Goal: Task Accomplishment & Management: Manage account settings

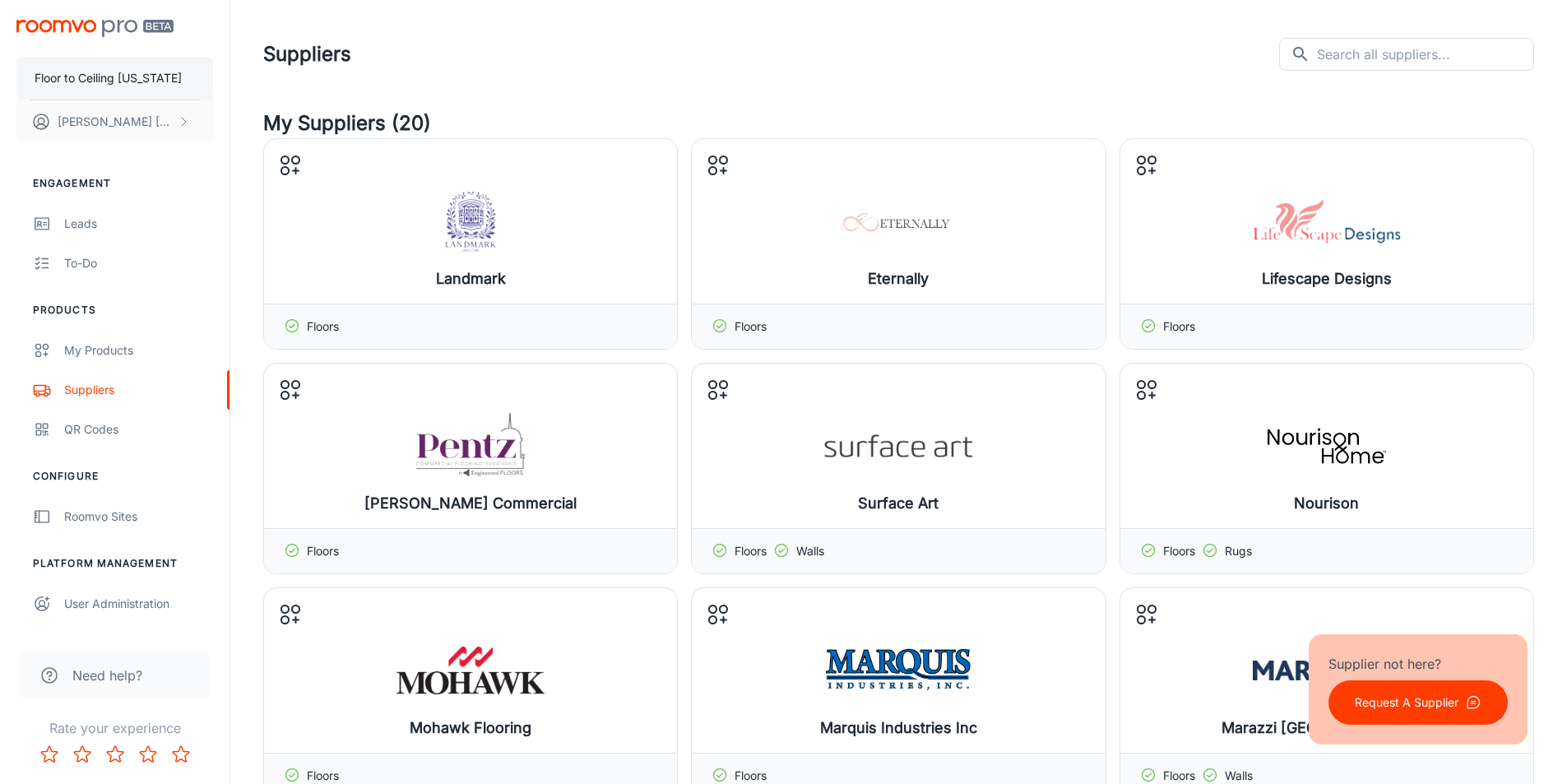
click at [123, 69] on p "Floor to Ceiling [US_STATE]" at bounding box center [108, 78] width 147 height 18
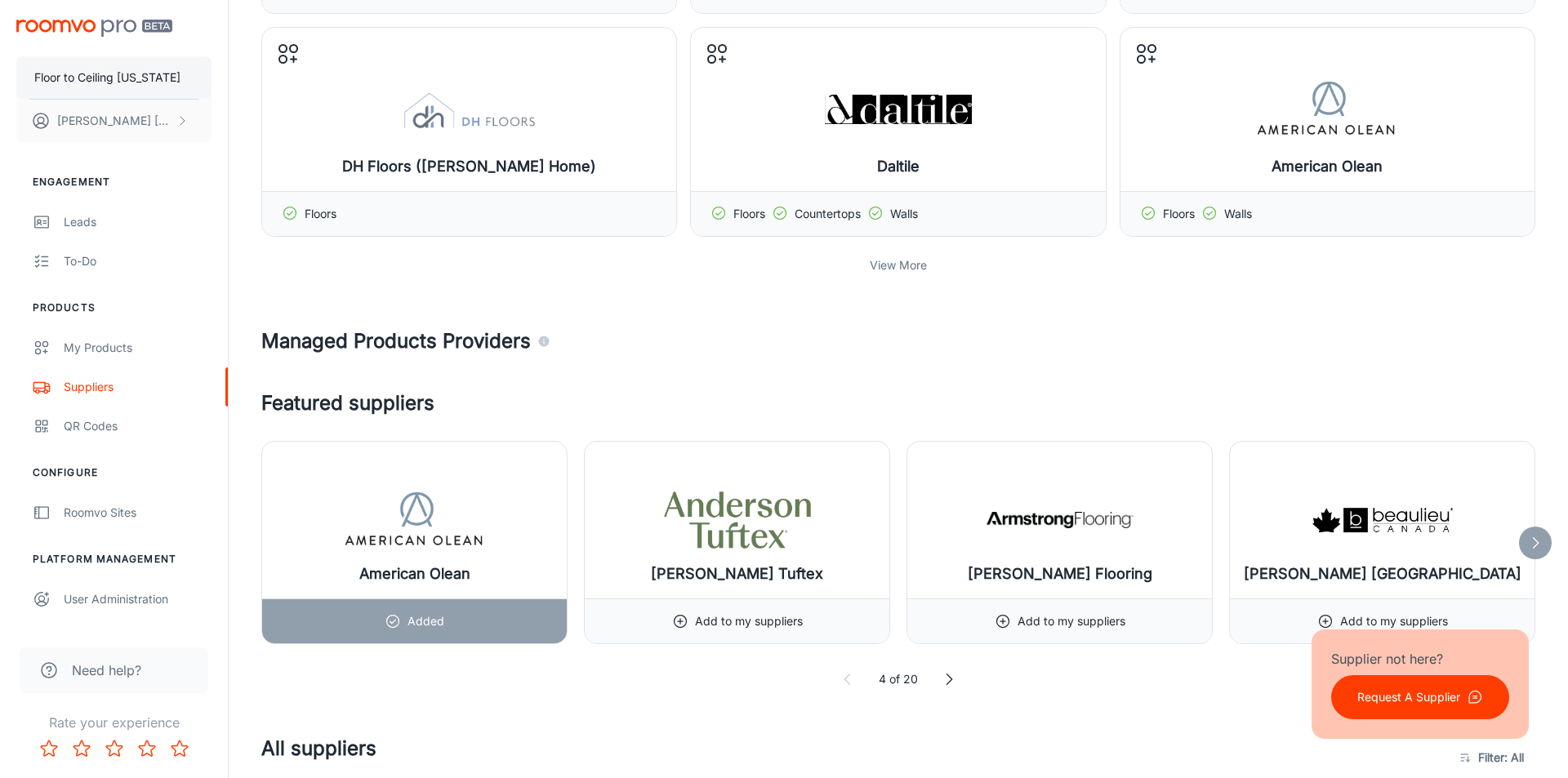
scroll to position [1225, 0]
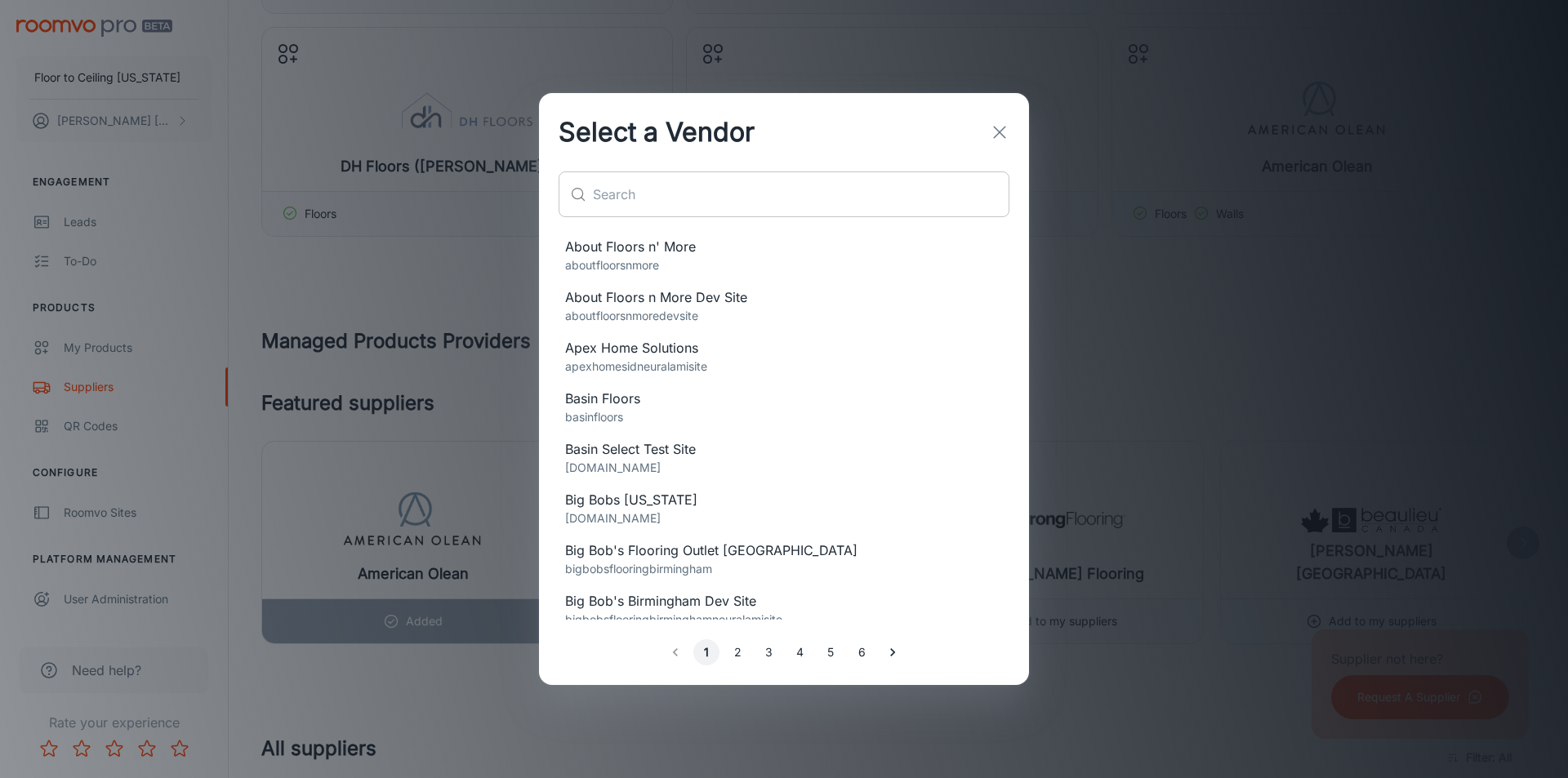
click at [637, 216] on input "text" at bounding box center [801, 194] width 417 height 46
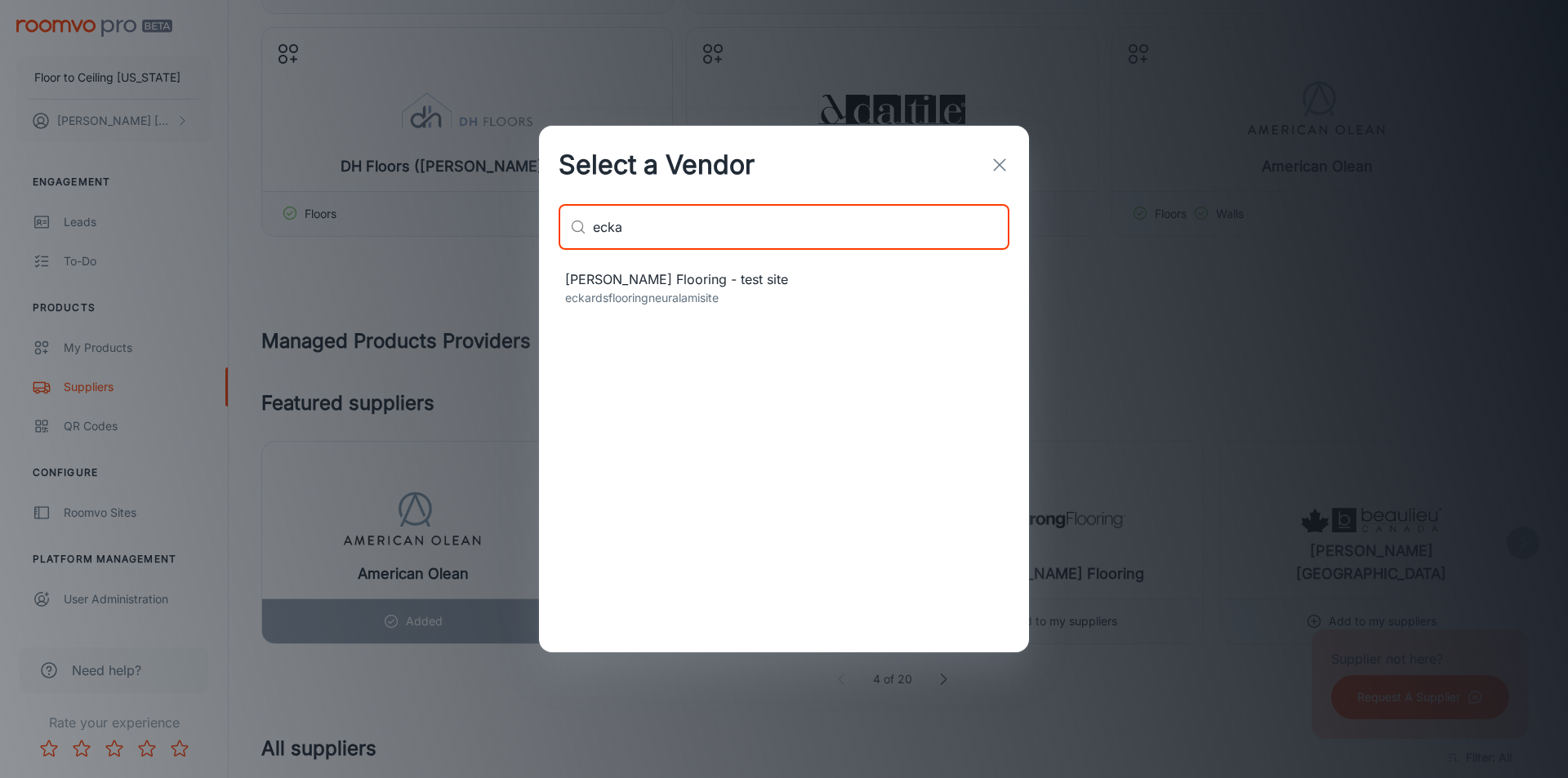
type input "ecka"
click at [612, 301] on p "eckardsflooringneuralamisite" at bounding box center [783, 298] width 438 height 18
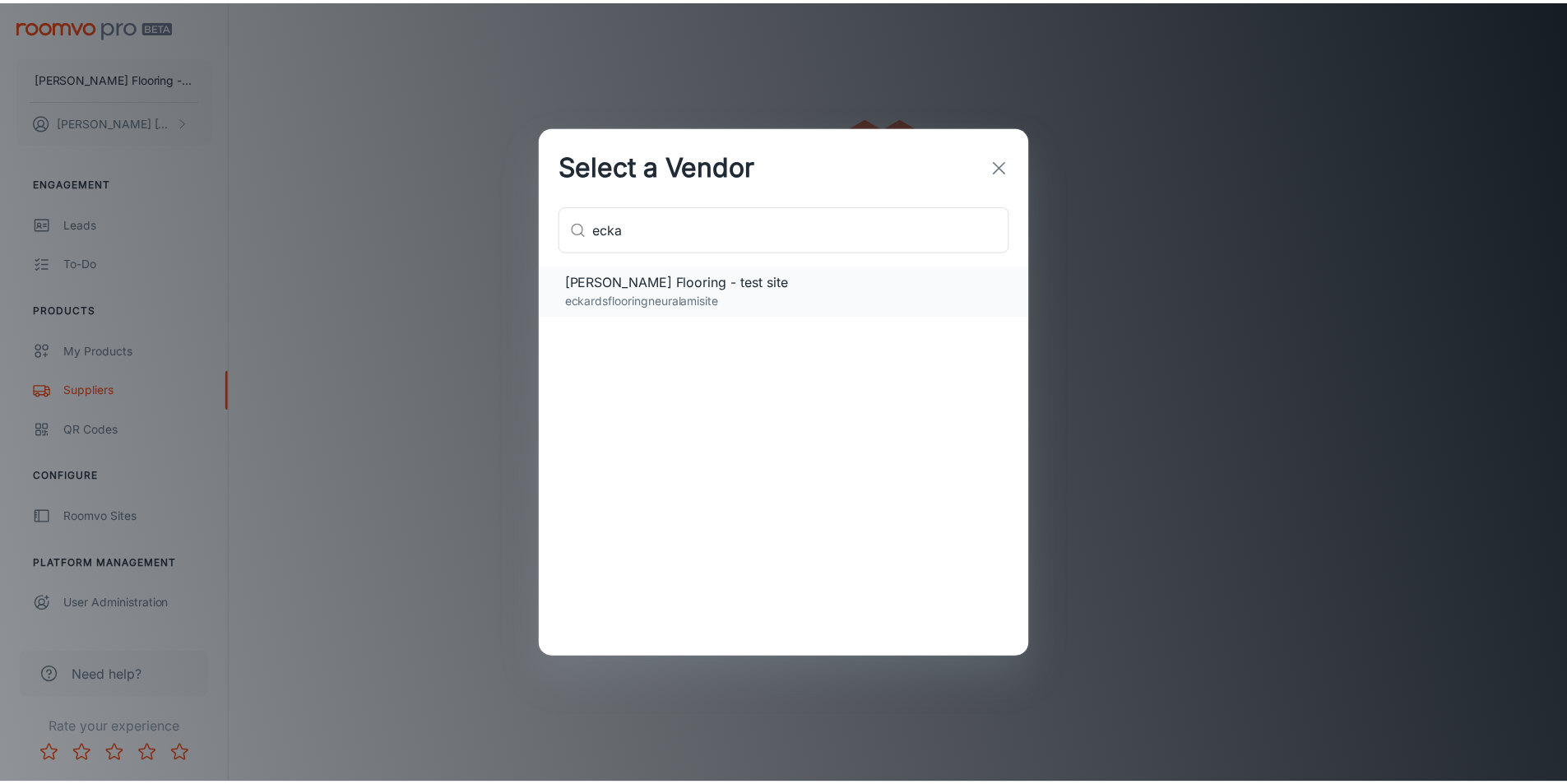
scroll to position [0, 0]
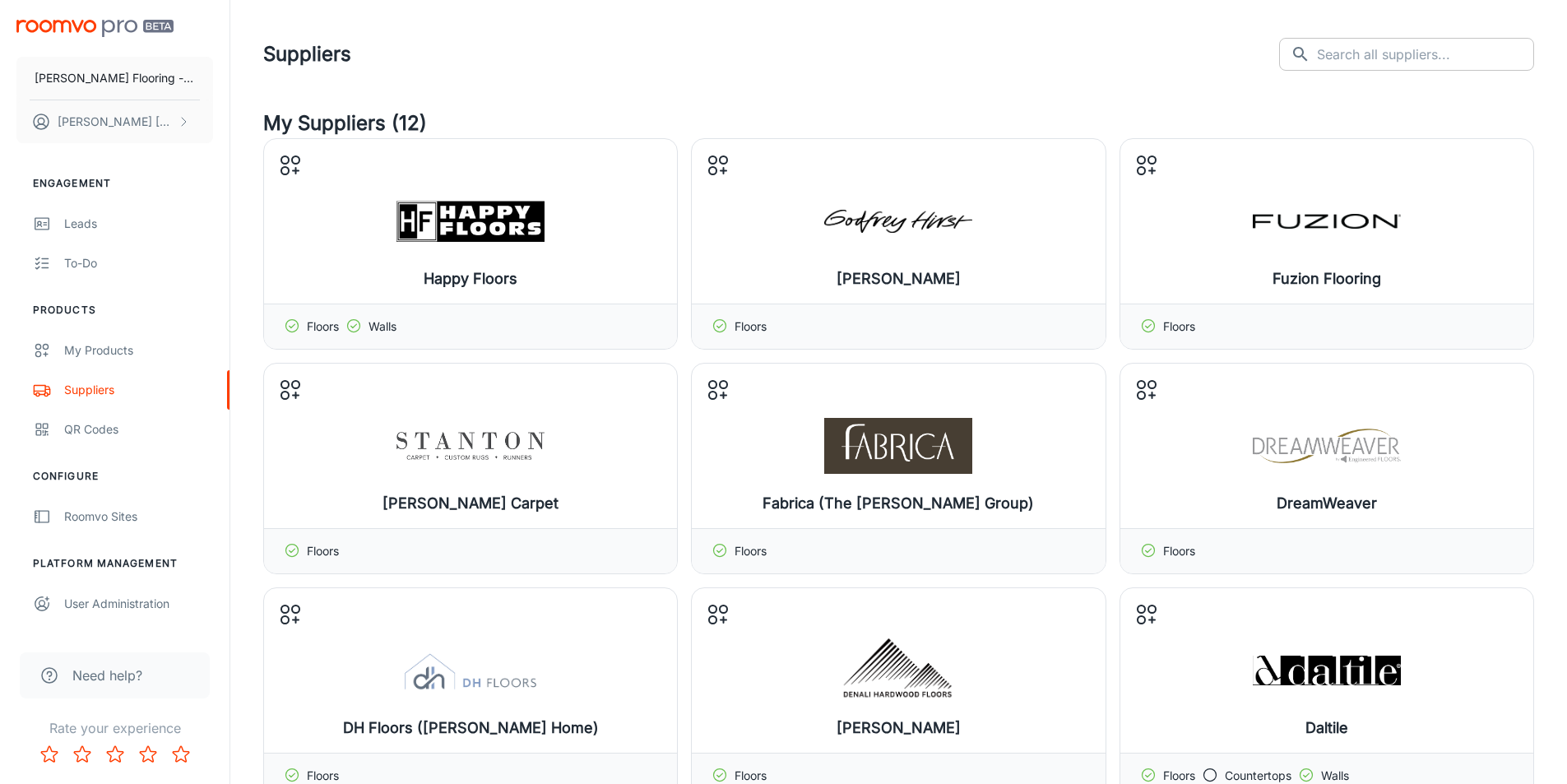
click at [1380, 55] on input "text" at bounding box center [1425, 54] width 217 height 33
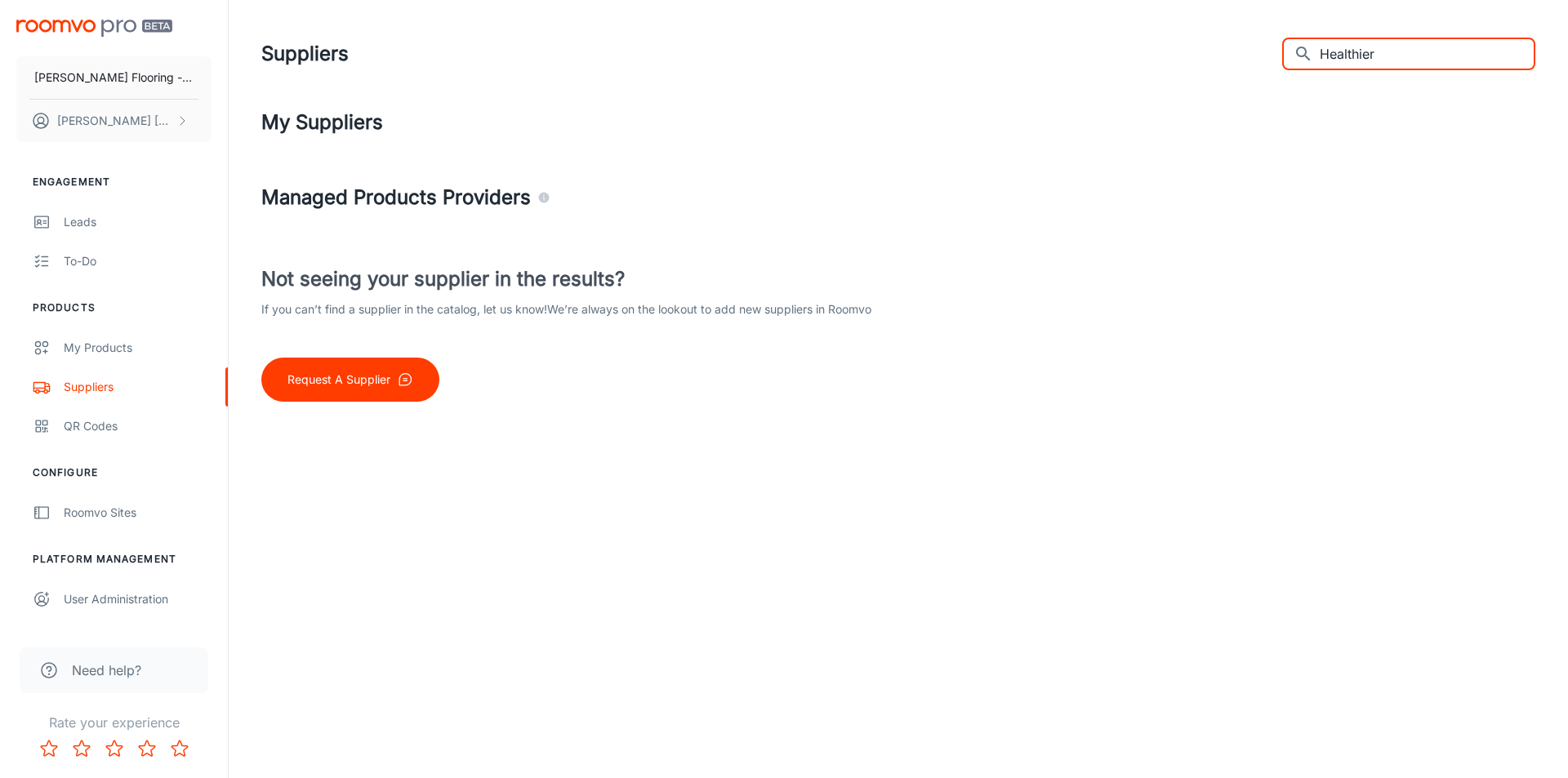
click at [1359, 52] on input "Healthier" at bounding box center [1427, 54] width 215 height 33
type input "H"
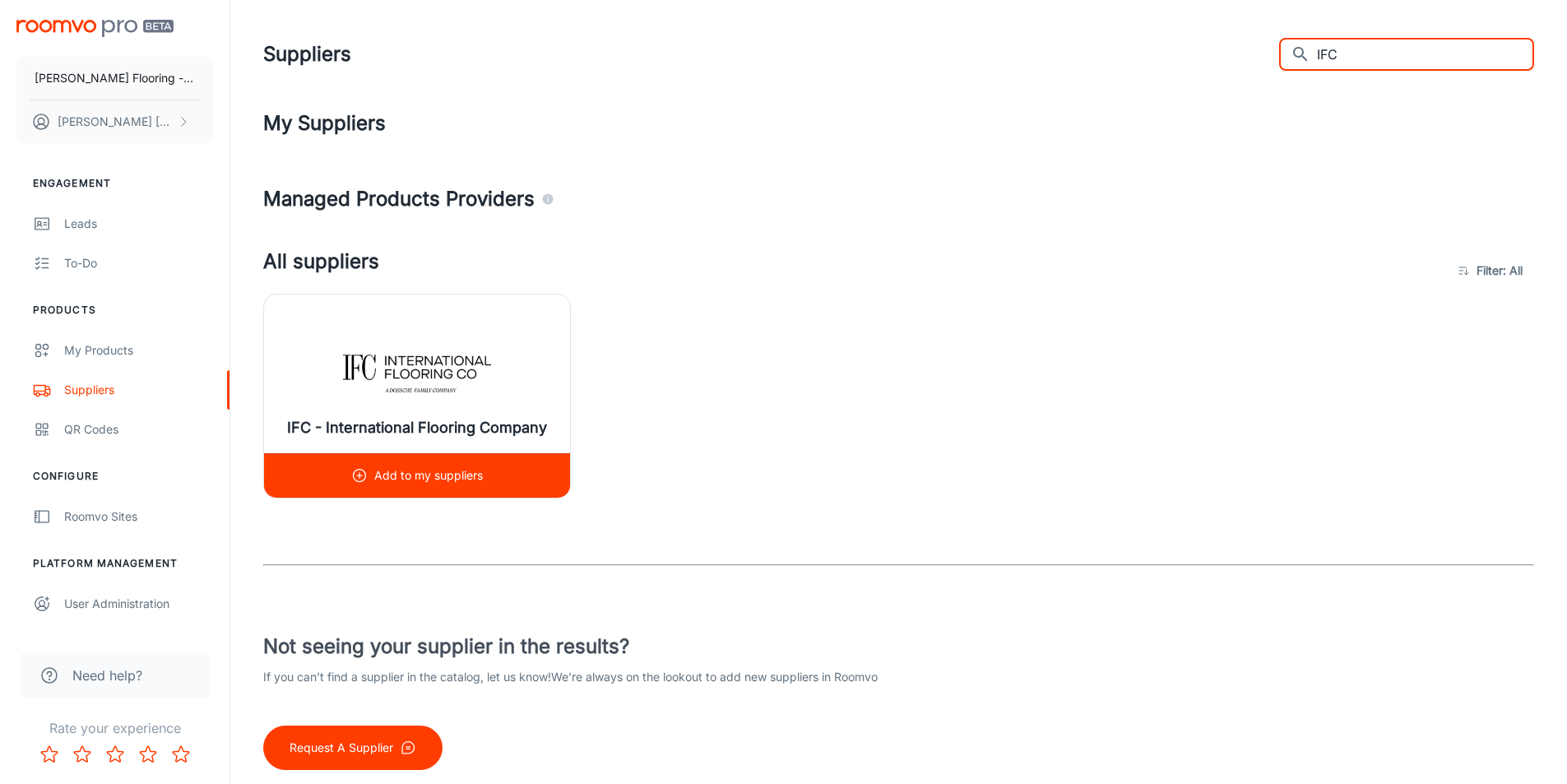
type input "IFC"
click at [393, 390] on img at bounding box center [417, 374] width 148 height 66
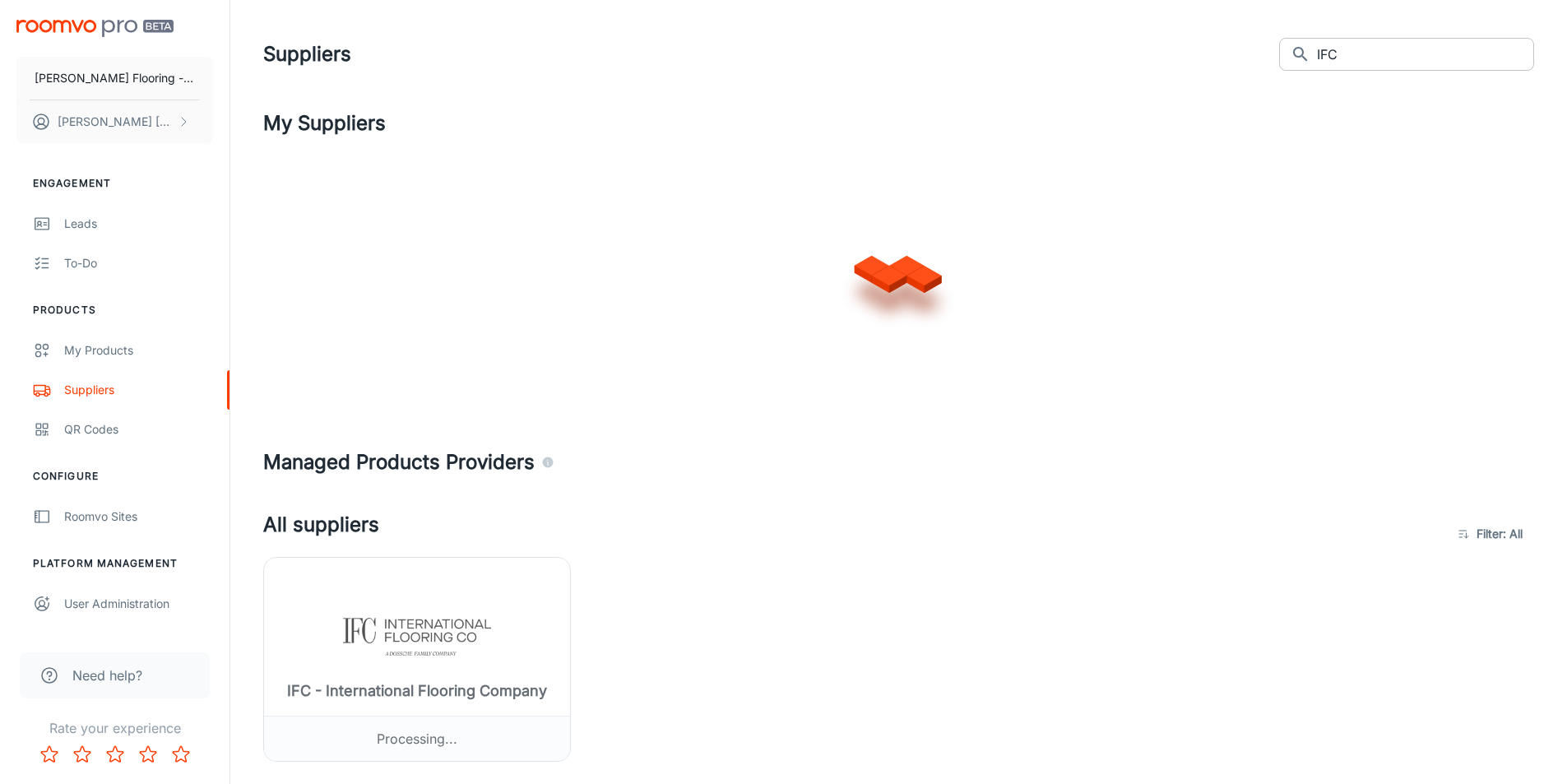
click at [1350, 55] on input "IFC" at bounding box center [1425, 54] width 217 height 33
click at [1350, 54] on input "IFC" at bounding box center [1425, 54] width 217 height 33
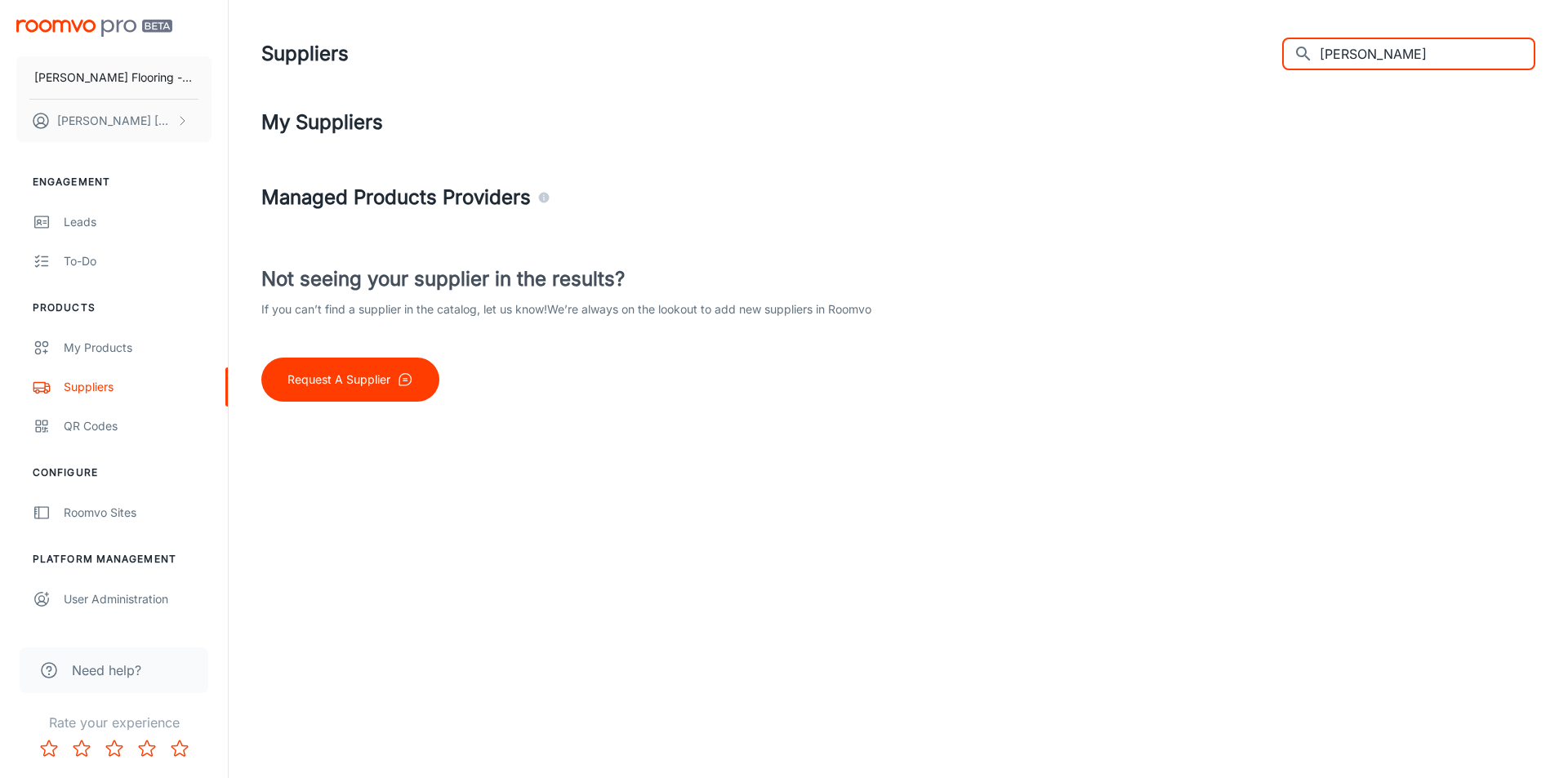
type input "J"
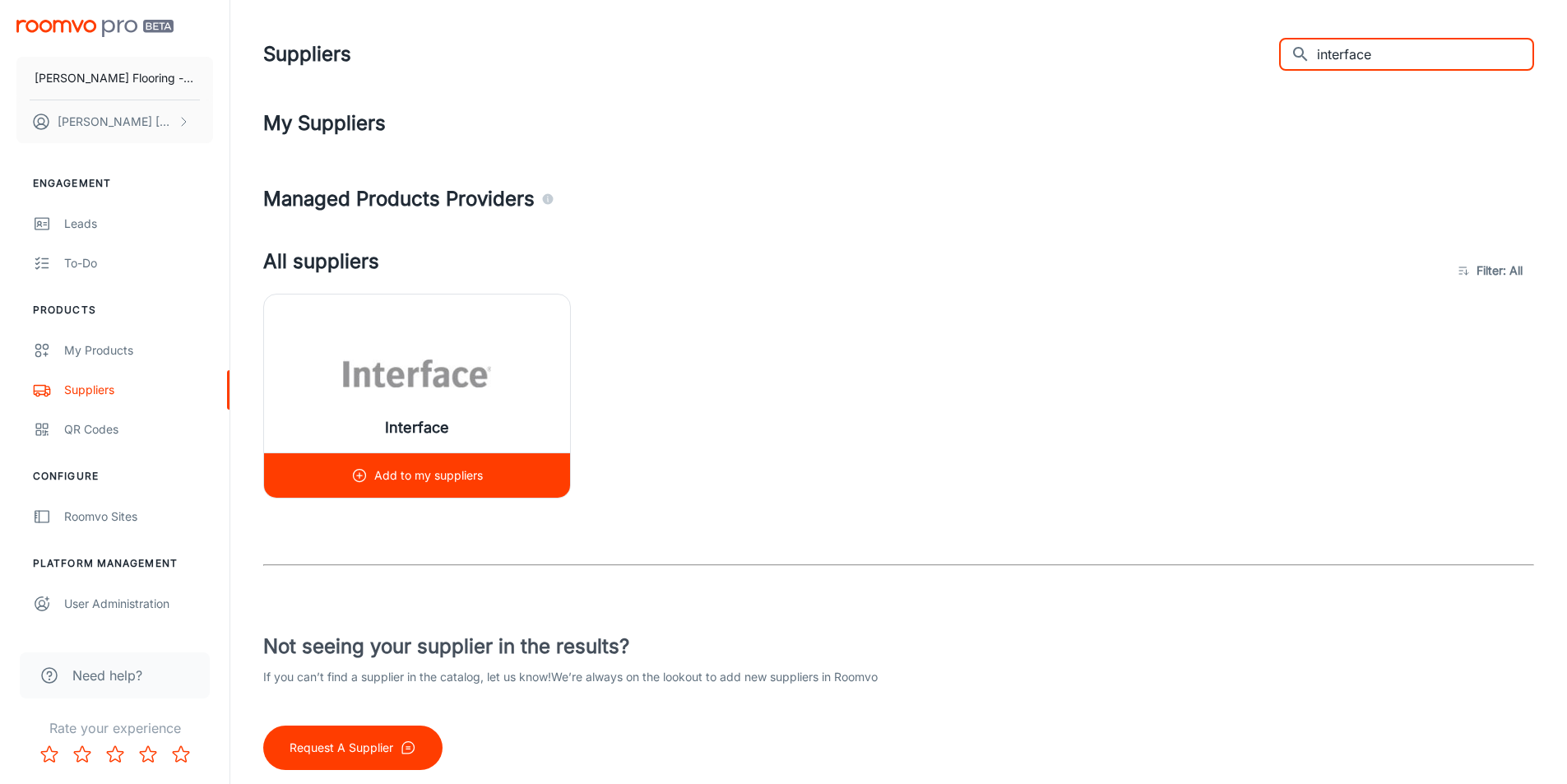
type input "interface"
click at [404, 467] on p "Add to my suppliers" at bounding box center [428, 476] width 109 height 18
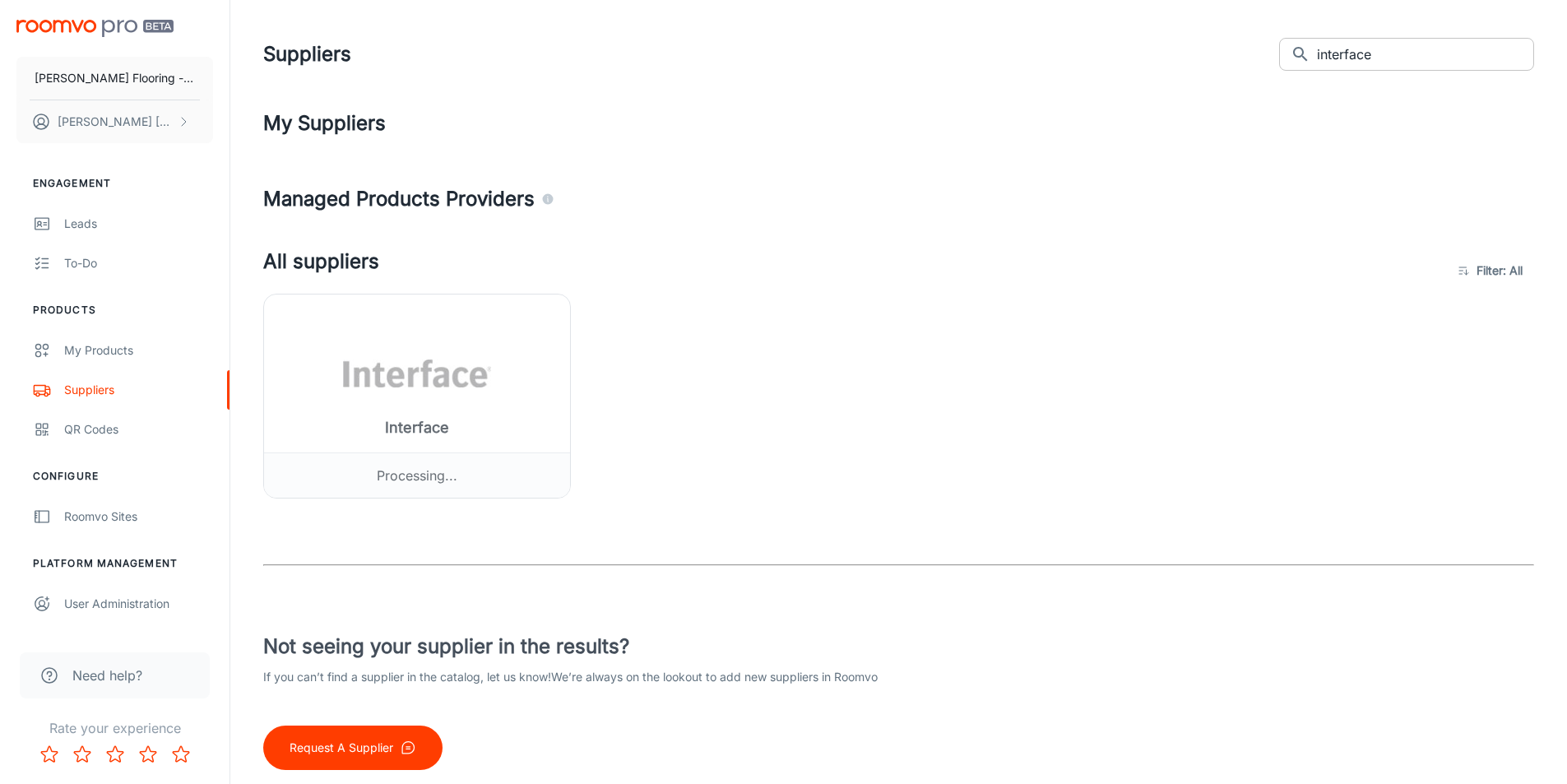
click at [1382, 58] on input "interface" at bounding box center [1425, 54] width 217 height 33
click at [1400, 52] on input "interface" at bounding box center [1425, 54] width 217 height 33
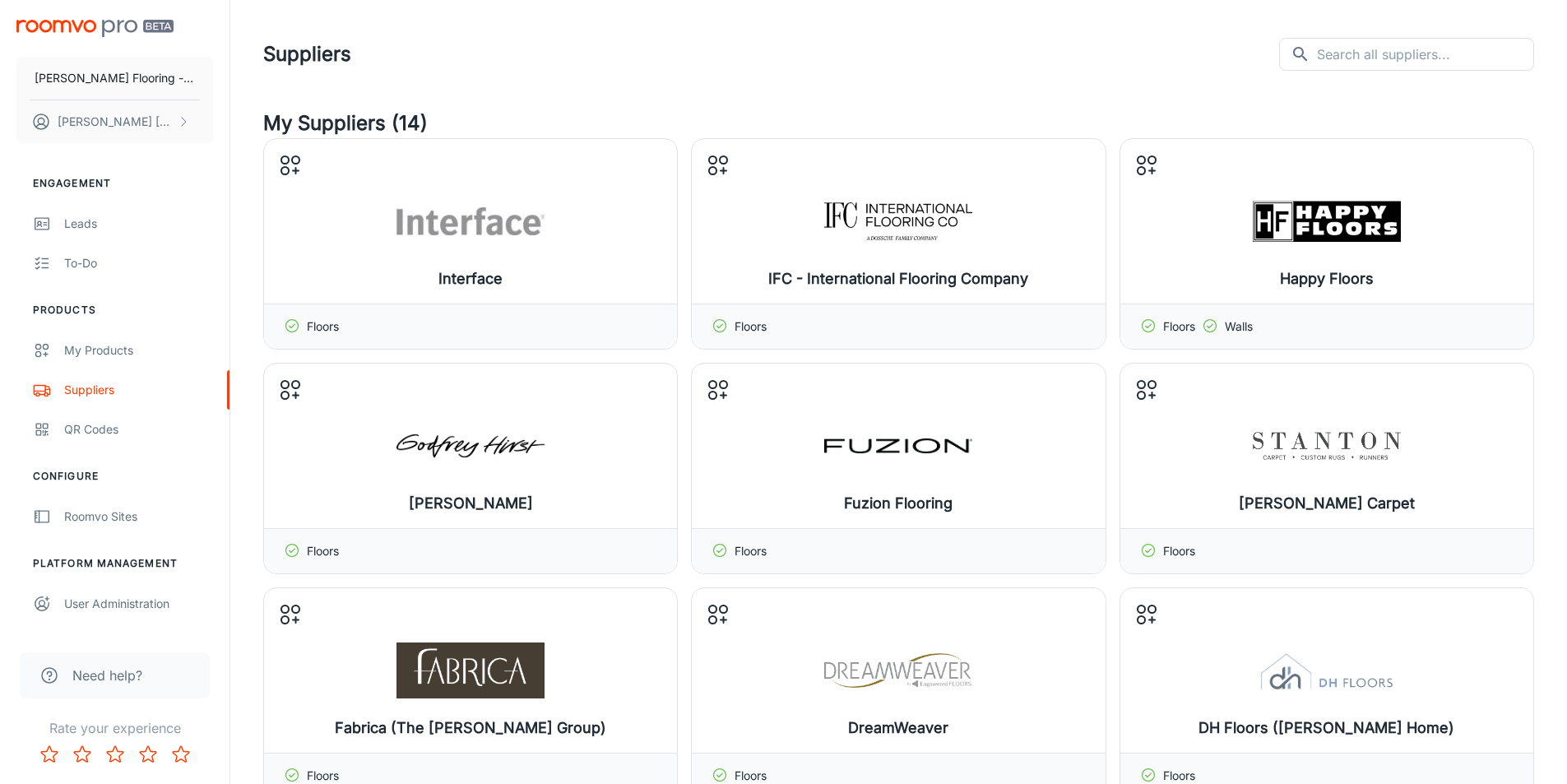
click at [826, 79] on header "Suppliers ​ ​" at bounding box center [899, 54] width 1311 height 109
